Goal: Information Seeking & Learning: Learn about a topic

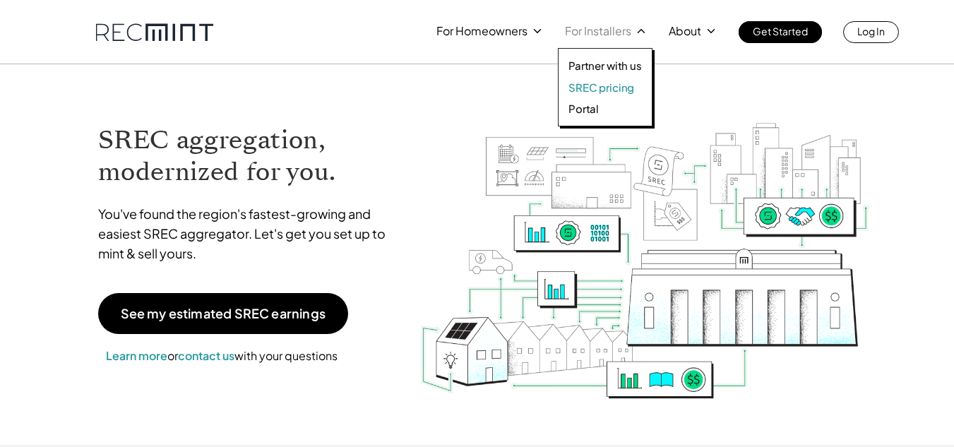
click at [574, 82] on p "SREC pricing" at bounding box center [602, 88] width 66 height 14
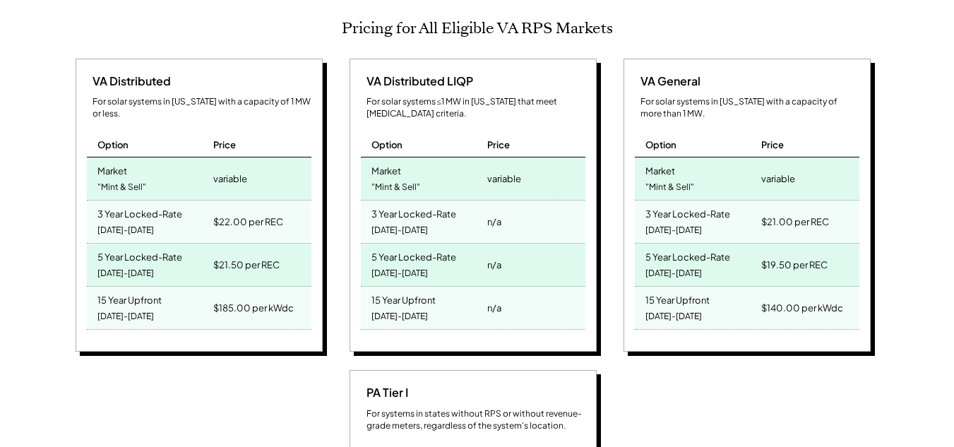
scroll to position [233, 625]
drag, startPoint x: 285, startPoint y: 239, endPoint x: 215, endPoint y: 239, distance: 70.6
click at [215, 244] on div "$21.50 per REC" at bounding box center [260, 265] width 101 height 42
click at [215, 255] on div "$21.50 per REC" at bounding box center [246, 265] width 66 height 20
drag, startPoint x: 256, startPoint y: 200, endPoint x: 202, endPoint y: 199, distance: 54.4
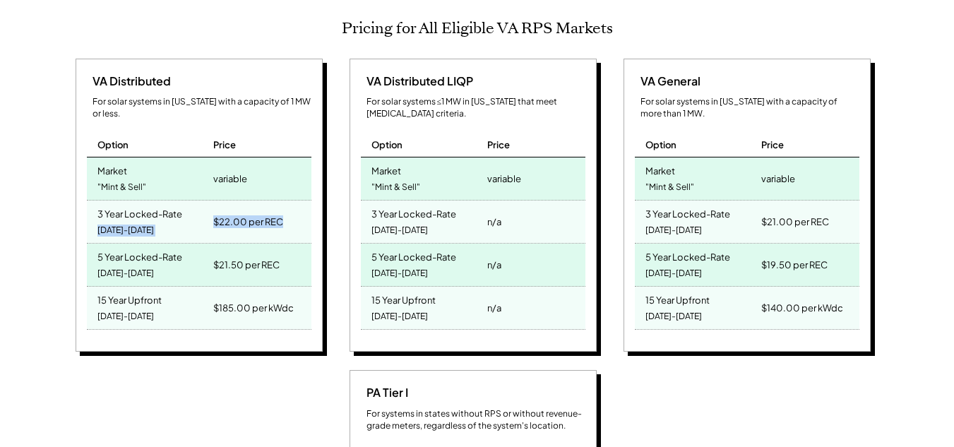
click at [202, 201] on div "3 Year Locked-Rate [DATE]-[DATE] $22.00 per REC" at bounding box center [199, 222] width 225 height 43
click at [202, 201] on div "3 Year Locked-Rate [DATE]-[DATE]" at bounding box center [149, 222] width 124 height 42
drag, startPoint x: 161, startPoint y: 201, endPoint x: 99, endPoint y: 184, distance: 64.6
click at [94, 201] on div "3 Year Locked-Rate [DATE]-[DATE]" at bounding box center [149, 222] width 124 height 42
click at [99, 204] on div "3 Year Locked-Rate" at bounding box center [139, 212] width 85 height 16
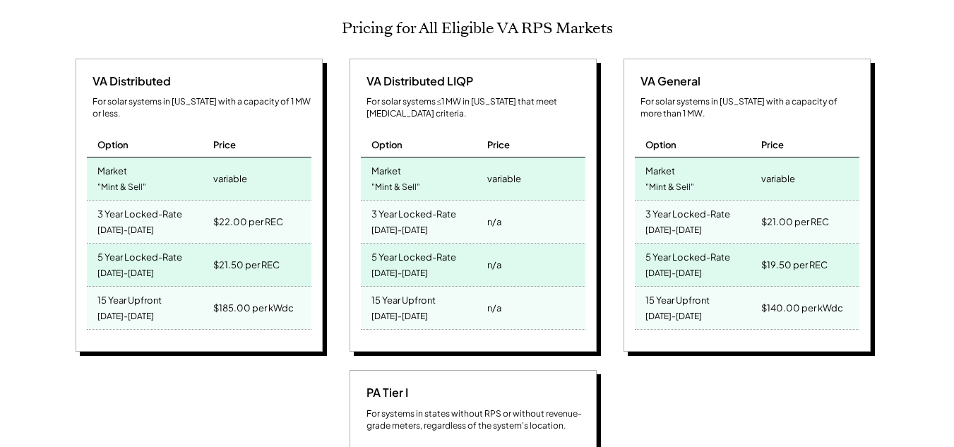
click at [114, 264] on div "[DATE]-[DATE]" at bounding box center [125, 273] width 57 height 19
drag, startPoint x: 249, startPoint y: 157, endPoint x: 107, endPoint y: 155, distance: 142.7
click at [107, 158] on div "Market "Mint & Sell" variable" at bounding box center [199, 179] width 225 height 43
click at [107, 178] on div ""Mint & Sell"" at bounding box center [121, 187] width 49 height 19
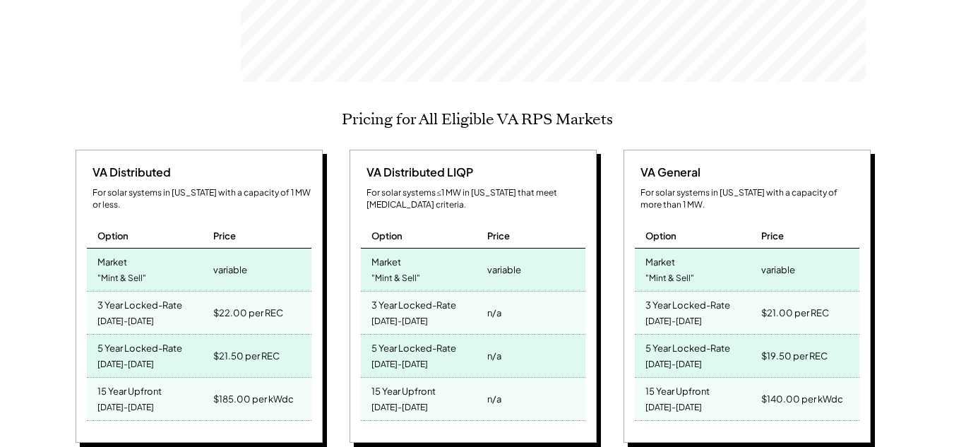
scroll to position [565, 0]
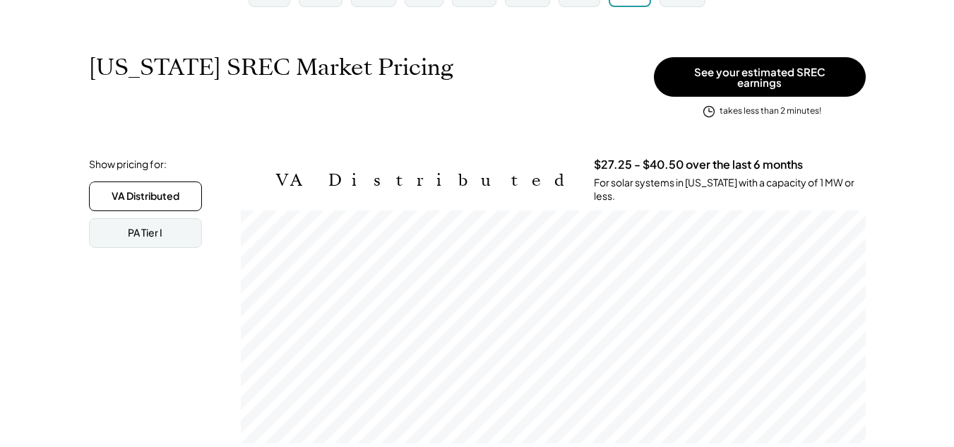
scroll to position [212, 0]
